Goal: Transaction & Acquisition: Purchase product/service

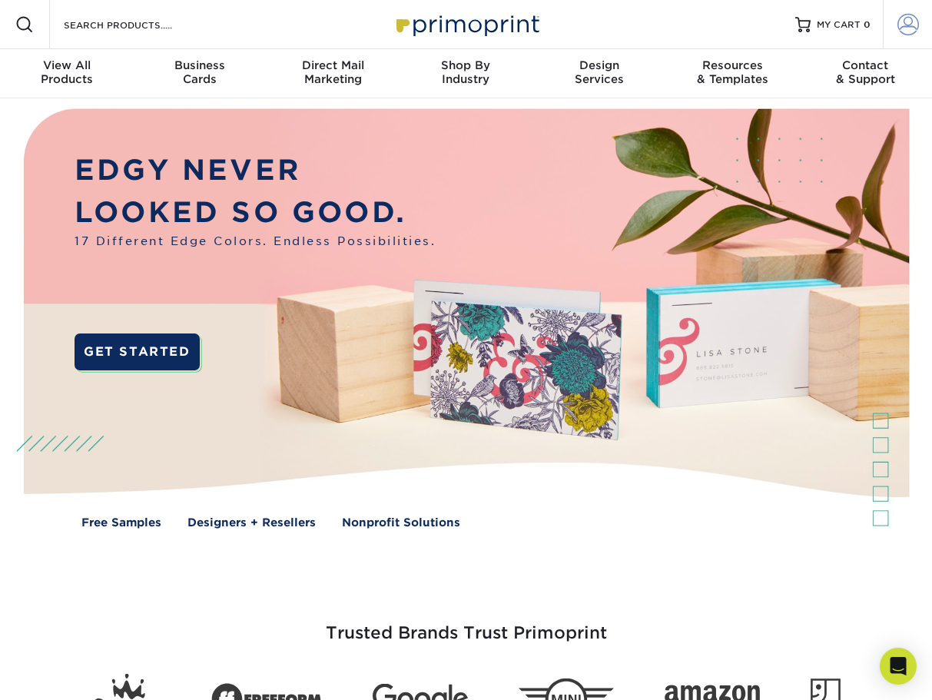
click at [915, 18] on span at bounding box center [909, 25] width 22 height 22
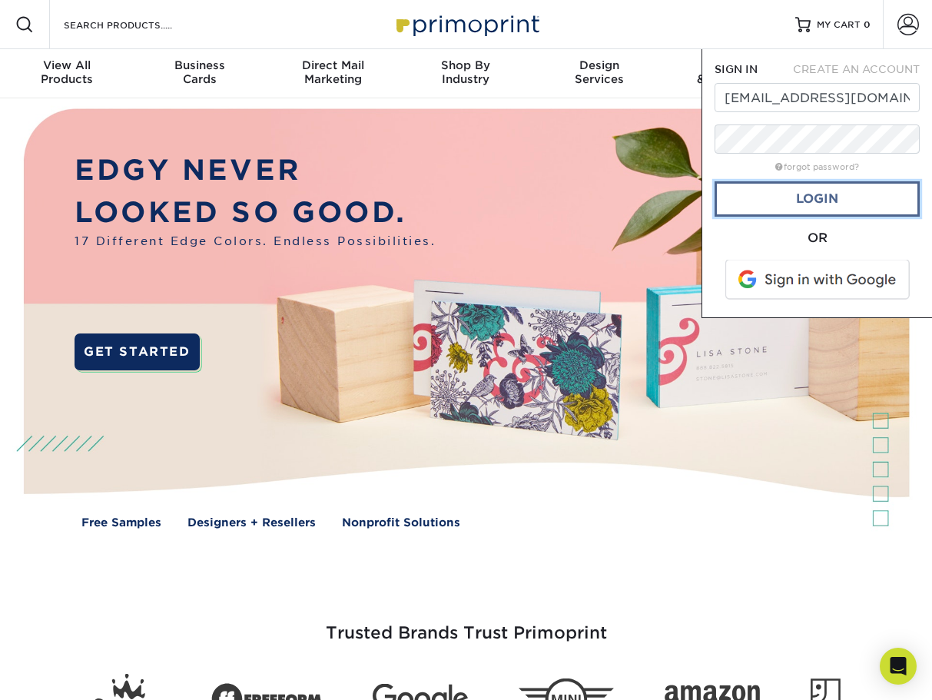
click at [818, 203] on link "Login" at bounding box center [817, 198] width 205 height 35
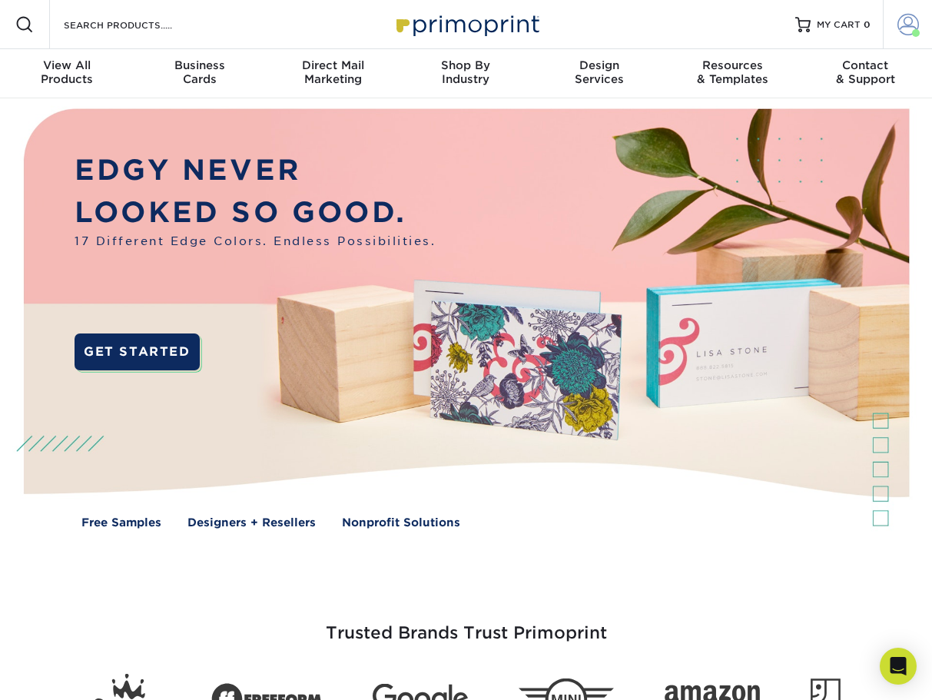
click at [912, 25] on span at bounding box center [909, 25] width 22 height 22
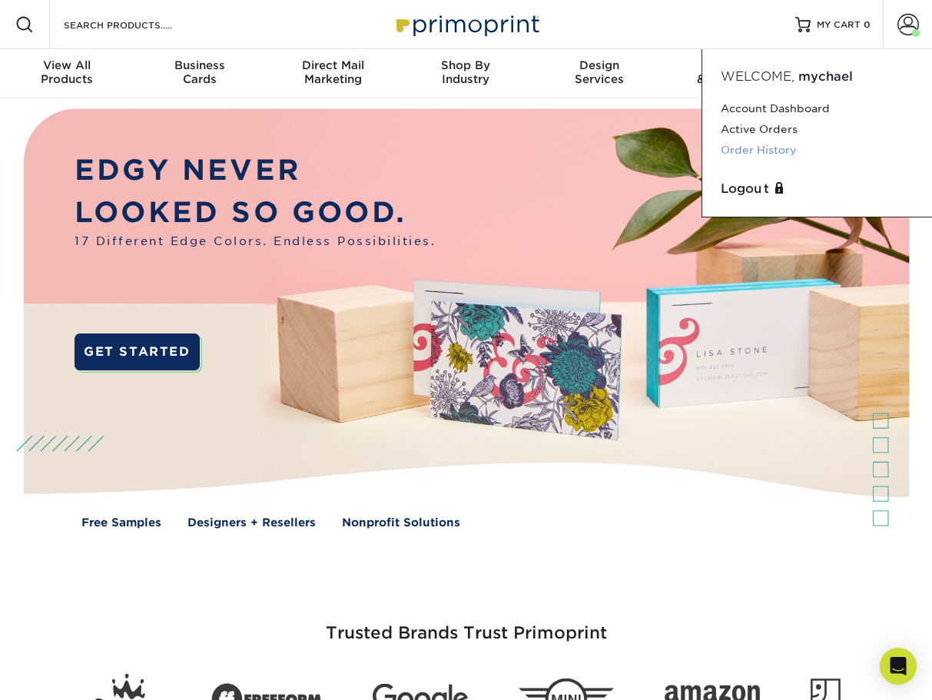
click at [778, 154] on link "Order History" at bounding box center [817, 150] width 193 height 21
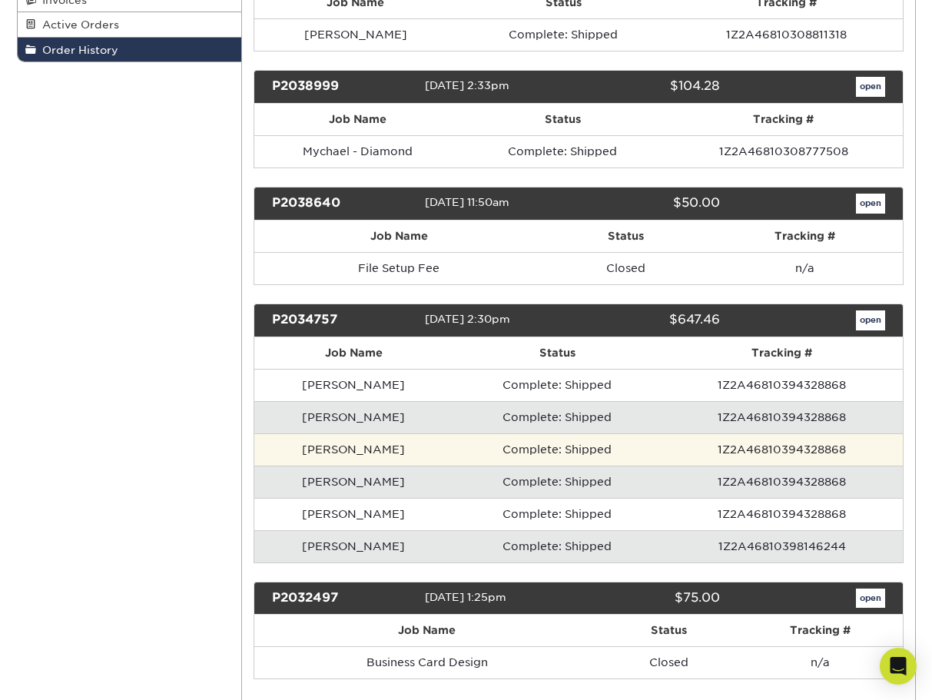
scroll to position [392, 0]
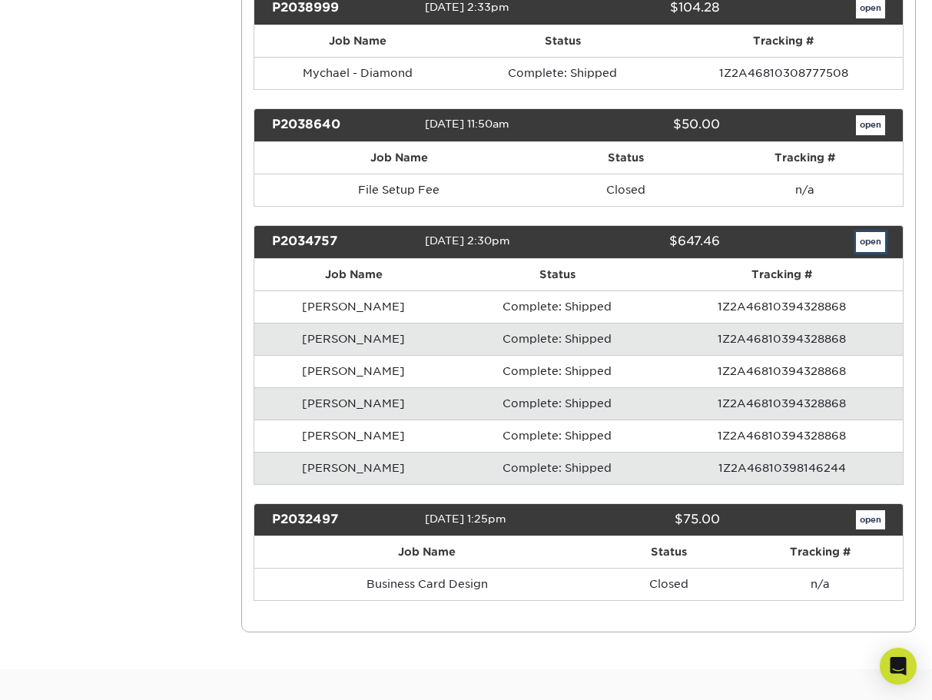
click at [873, 237] on link "open" at bounding box center [870, 242] width 29 height 20
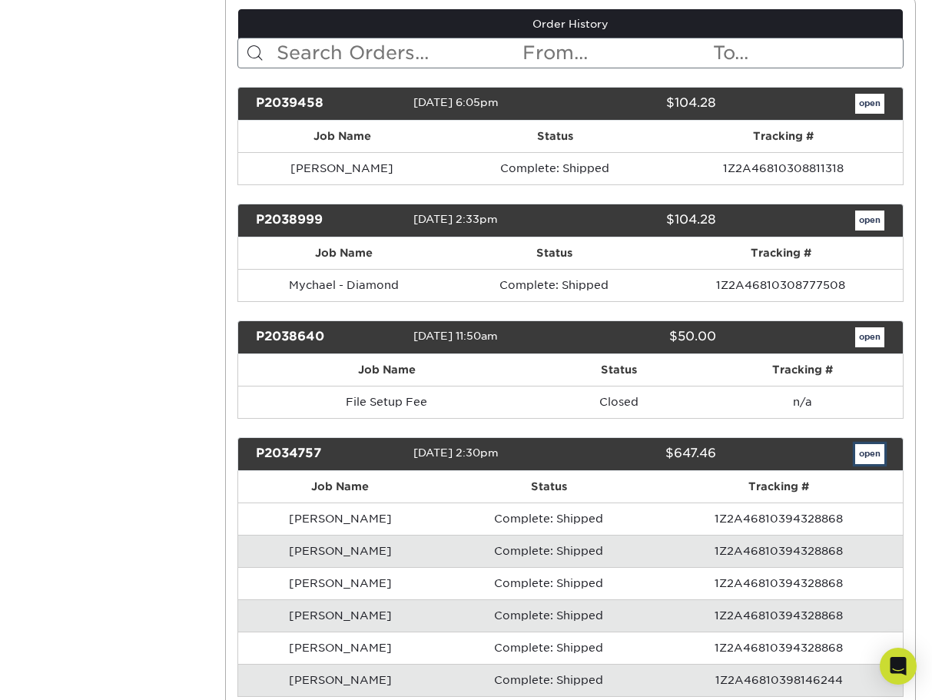
scroll to position [0, 0]
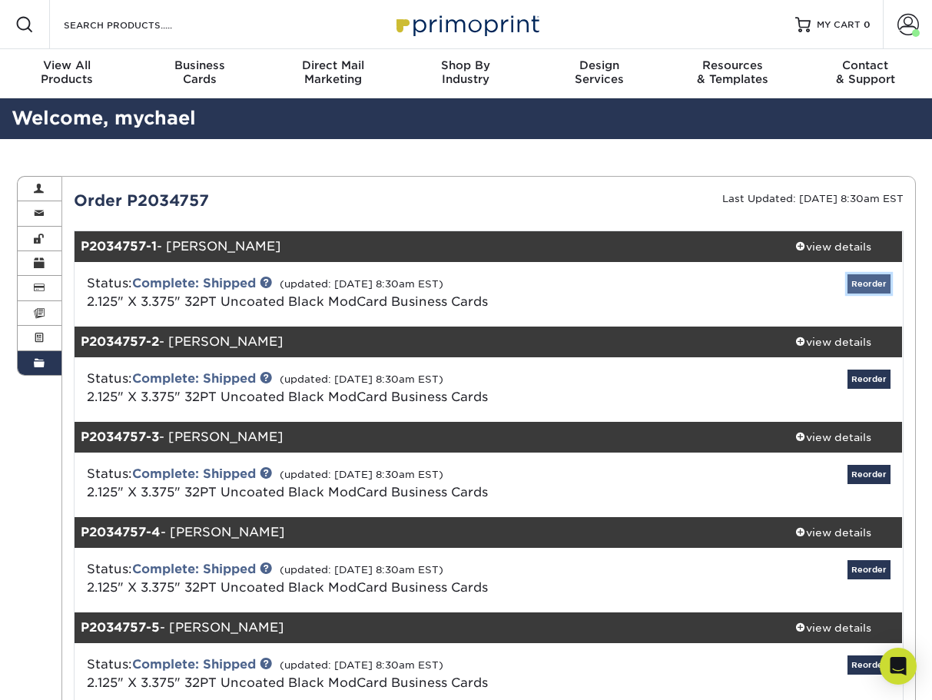
click at [865, 288] on link "Reorder" at bounding box center [869, 283] width 43 height 19
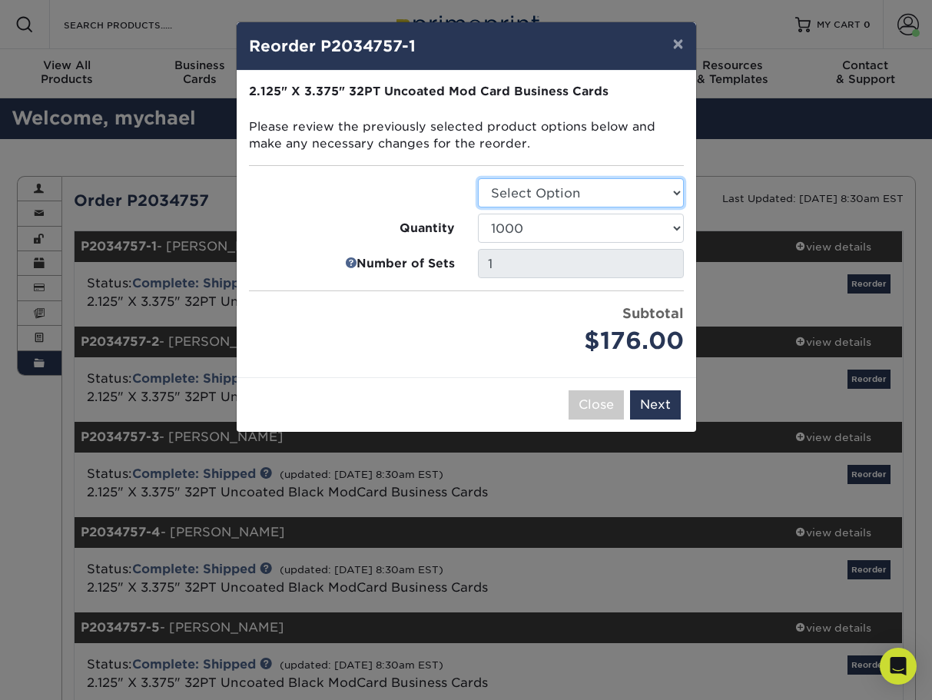
click at [478, 178] on select "Select Option Business Cards" at bounding box center [581, 192] width 206 height 29
select select "3b5148f1-0588-4f88-a218-97bcfdce65c1"
click option "Business Cards" at bounding box center [0, 0] width 0 height 0
click at [681, 47] on button "×" at bounding box center [677, 43] width 35 height 43
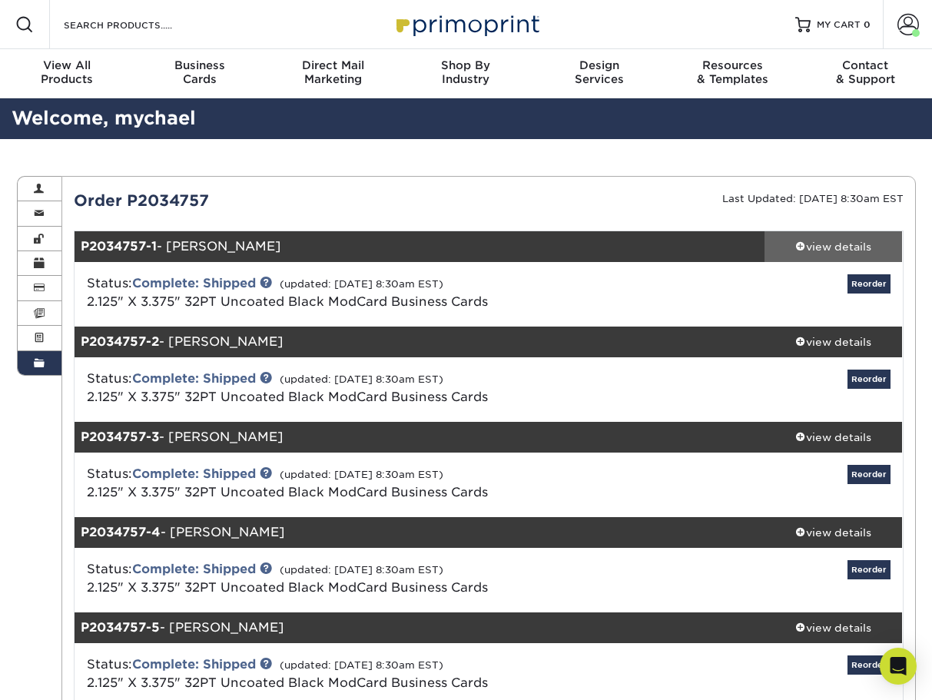
click at [853, 244] on div "view details" at bounding box center [834, 246] width 138 height 15
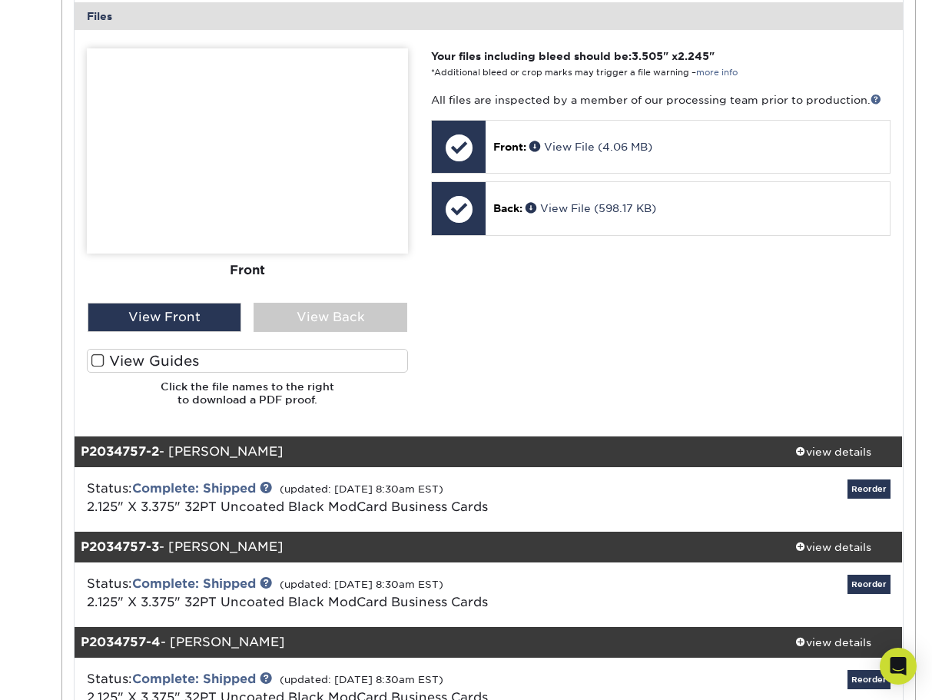
scroll to position [863, 0]
